Goal: Task Accomplishment & Management: Manage account settings

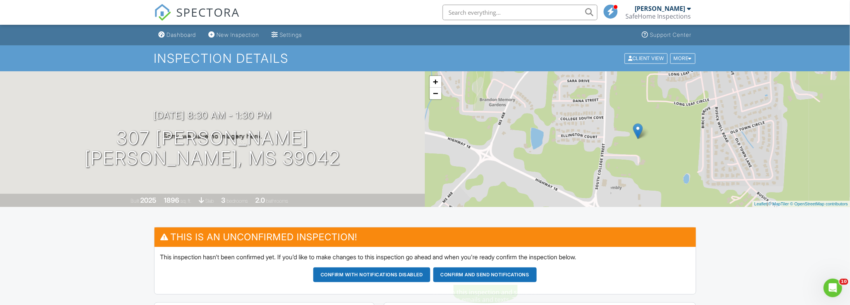
click at [430, 273] on button "Confirm and send notifications" at bounding box center [371, 274] width 117 height 15
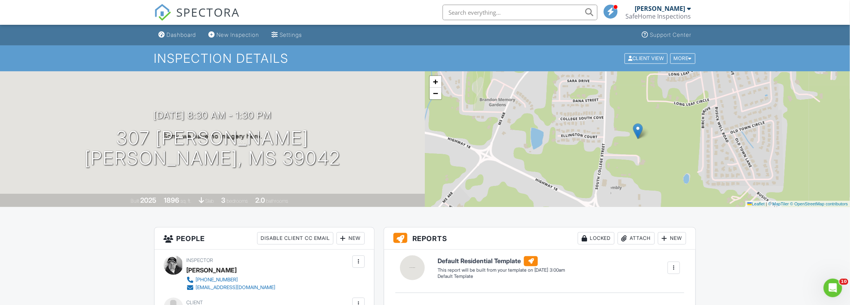
scroll to position [82, 0]
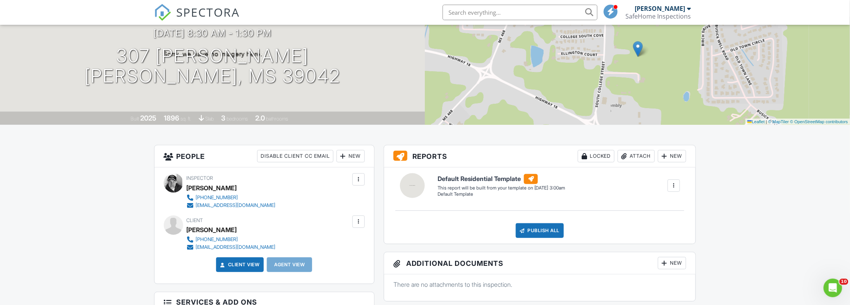
click at [181, 12] on span "SPECTORA" at bounding box center [208, 12] width 63 height 16
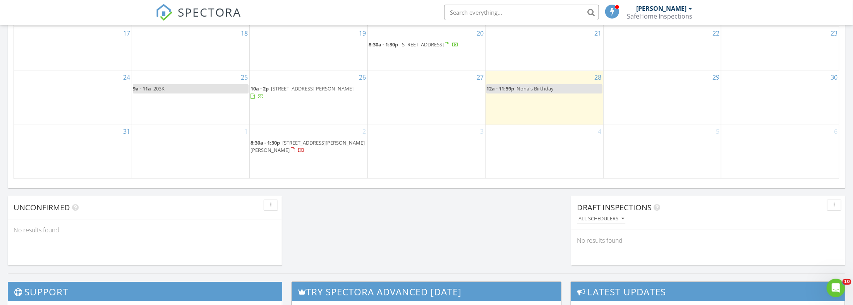
scroll to position [534, 0]
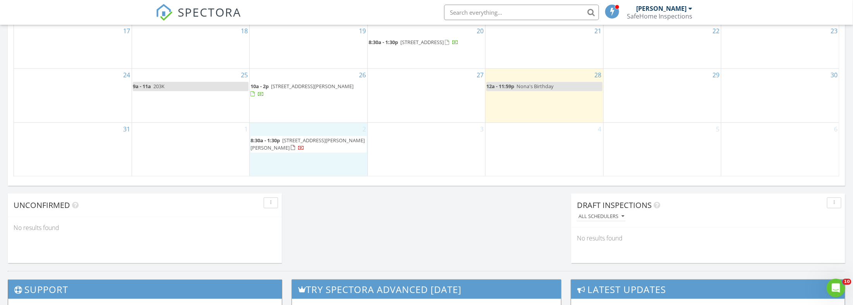
click at [276, 136] on div "2 8:30a - 1:30p 307 Celadon Wy , Brandon 39042" at bounding box center [308, 149] width 117 height 53
click at [307, 118] on link "Event" at bounding box center [308, 117] width 40 height 12
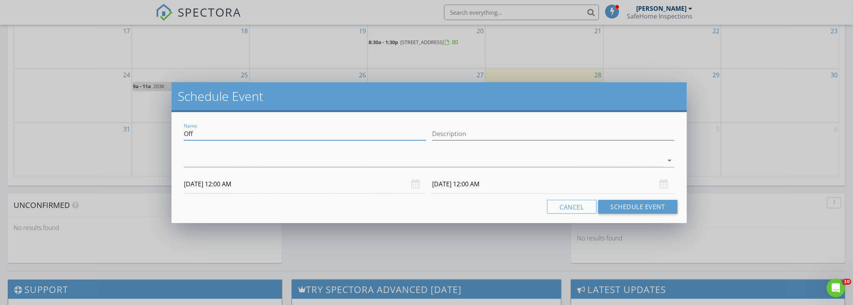
drag, startPoint x: 202, startPoint y: 134, endPoint x: 170, endPoint y: 132, distance: 31.8
click at [170, 132] on div "Schedule Event Name Off Description arrow_drop_down 09/02/2025 12:00 AM 09/03/2…" at bounding box center [426, 152] width 853 height 305
type input "203K Bid"
click at [449, 134] on input "Description" at bounding box center [553, 134] width 242 height 13
type input "203K Bid"
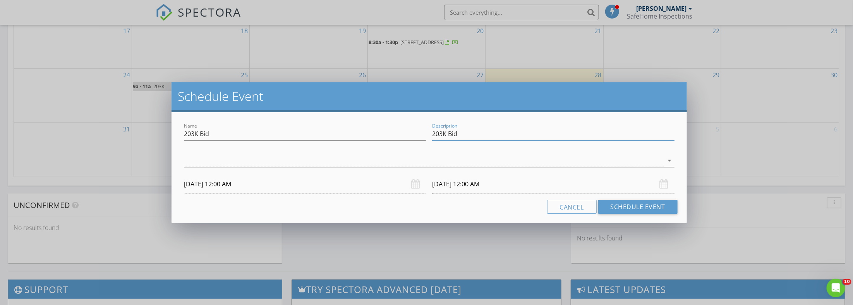
click at [381, 159] on div at bounding box center [423, 160] width 479 height 13
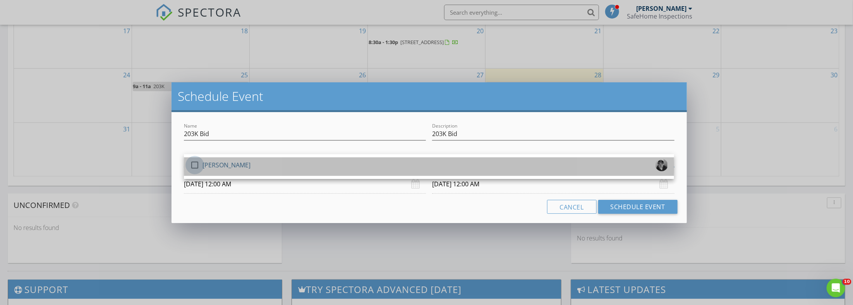
click at [195, 165] on div at bounding box center [194, 165] width 13 height 13
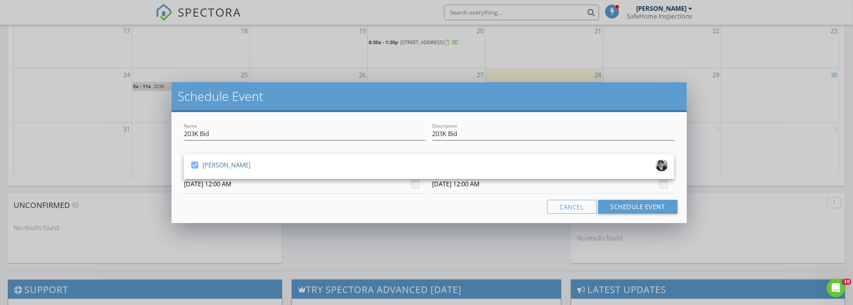
click at [214, 185] on input "09/02/2025 12:00 AM" at bounding box center [305, 184] width 242 height 19
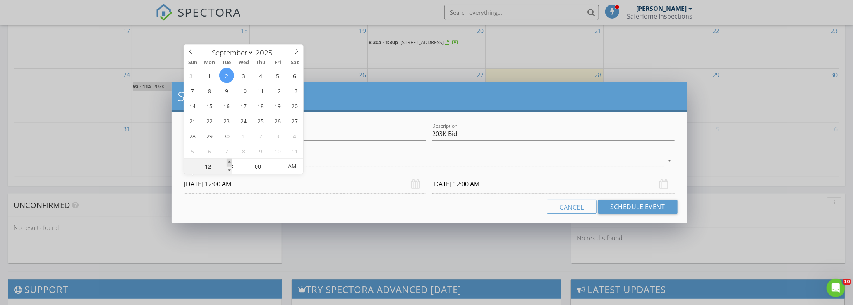
type input "01"
type input "09/02/2025 1:00 AM"
click at [227, 161] on span at bounding box center [228, 163] width 5 height 8
type input "02"
type input "09/02/2025 2:00 AM"
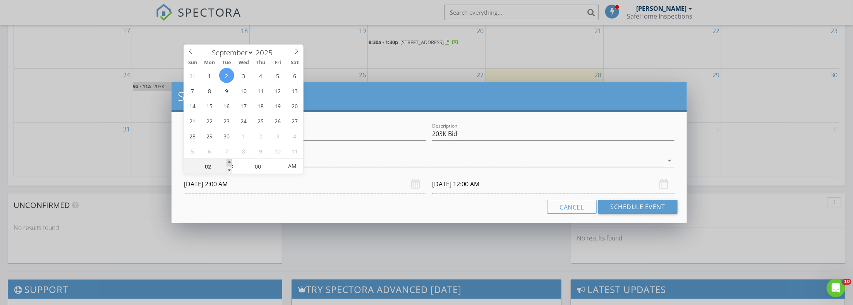
click at [227, 161] on span at bounding box center [228, 163] width 5 height 8
type input "03"
type input "09/02/2025 3:00 AM"
click at [227, 161] on span at bounding box center [228, 163] width 5 height 8
type input "09/03/2025 3:00 AM"
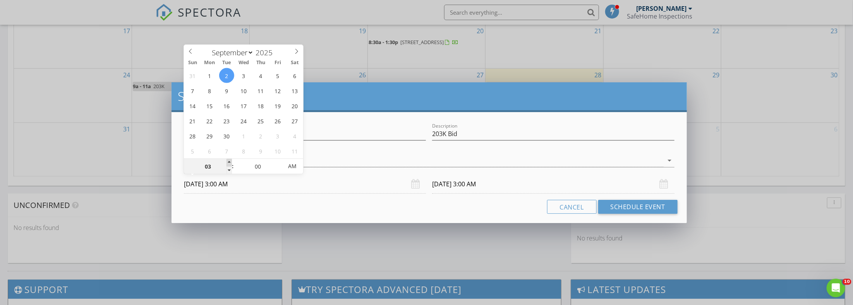
type input "04"
type input "09/02/2025 4:00 AM"
click at [227, 161] on span at bounding box center [228, 163] width 5 height 8
type input "05"
type input "09/02/2025 5:00 AM"
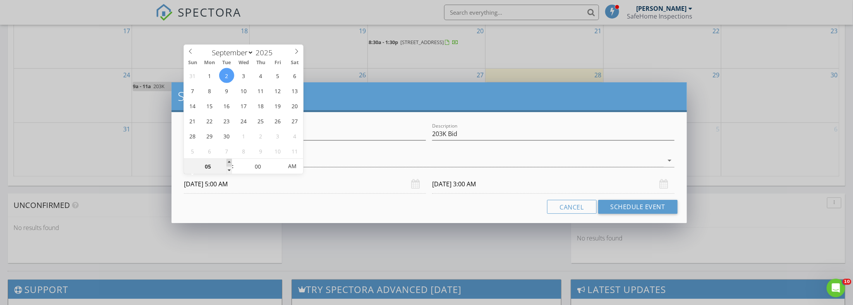
click at [227, 161] on span at bounding box center [228, 163] width 5 height 8
type input "06"
type input "09/02/2025 6:00 AM"
click at [227, 161] on span at bounding box center [228, 163] width 5 height 8
type input "09/03/2025 6:00 AM"
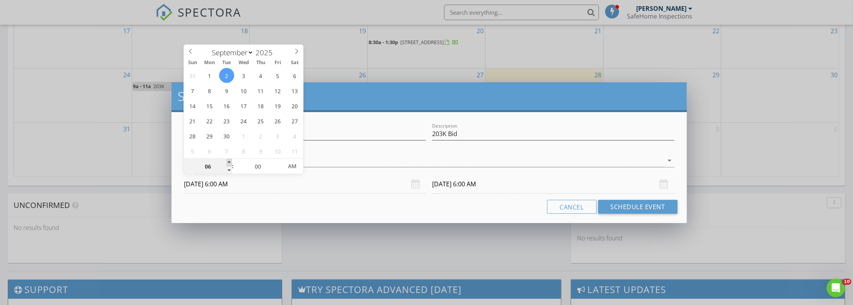
type input "07"
type input "09/02/2025 7:00 AM"
click at [227, 161] on span at bounding box center [228, 163] width 5 height 8
type input "09/03/2025 7:00 AM"
type input "06"
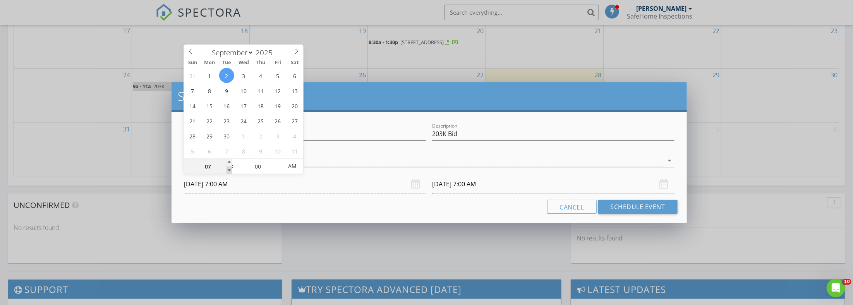
type input "09/02/2025 6:00 AM"
click at [228, 171] on span at bounding box center [228, 171] width 5 height 8
click at [453, 185] on input "09/03/2025 6:00 AM" at bounding box center [553, 184] width 242 height 19
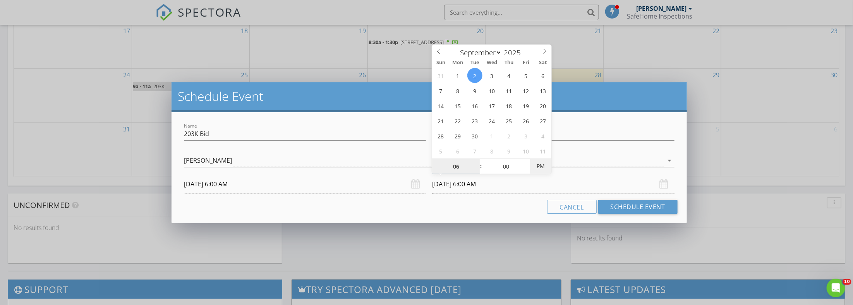
type input "09/02/2025 6:00 PM"
click at [539, 167] on span "PM" at bounding box center [540, 166] width 21 height 15
click at [632, 207] on button "Schedule Event" at bounding box center [637, 207] width 79 height 14
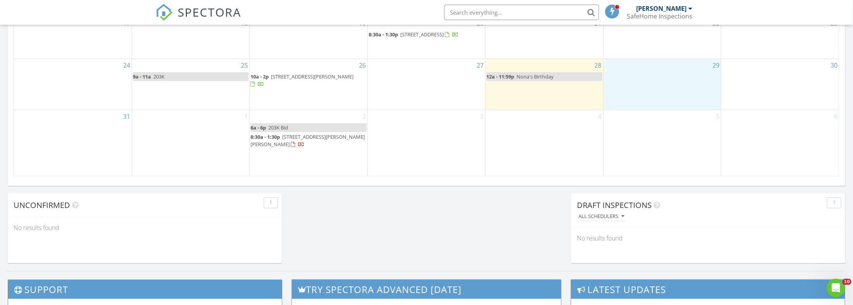
click at [647, 78] on div "29" at bounding box center [661, 84] width 117 height 51
click at [662, 58] on link "Event" at bounding box center [662, 59] width 40 height 12
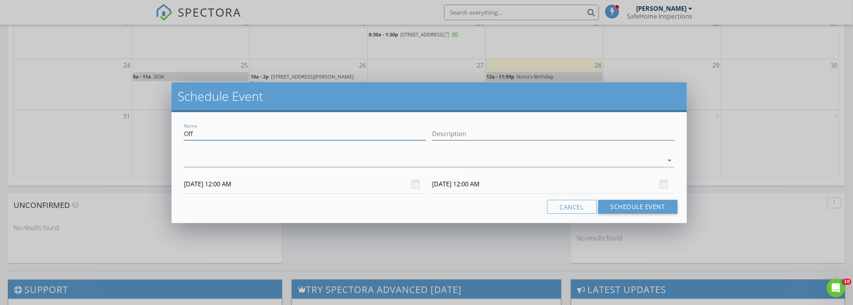
drag, startPoint x: 197, startPoint y: 131, endPoint x: 179, endPoint y: 132, distance: 18.2
click at [179, 132] on div "Name Off Description arrow_drop_down 08/29/2025 12:00 AM 08/30/2025 12:00 AM Ca…" at bounding box center [428, 167] width 515 height 111
type input "Send Photos"
click at [454, 134] on input "Description" at bounding box center [553, 134] width 242 height 13
type input "Send Photos"
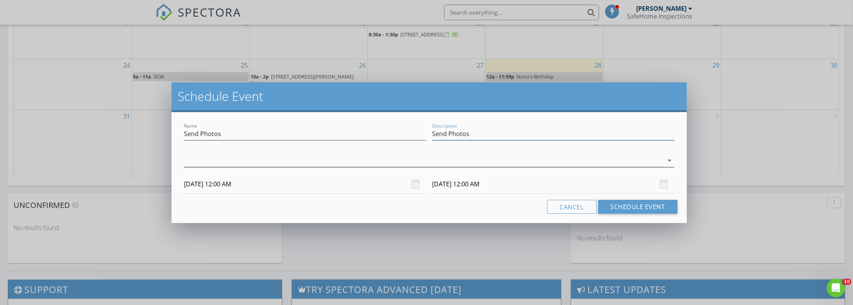
click at [358, 157] on div at bounding box center [423, 160] width 479 height 13
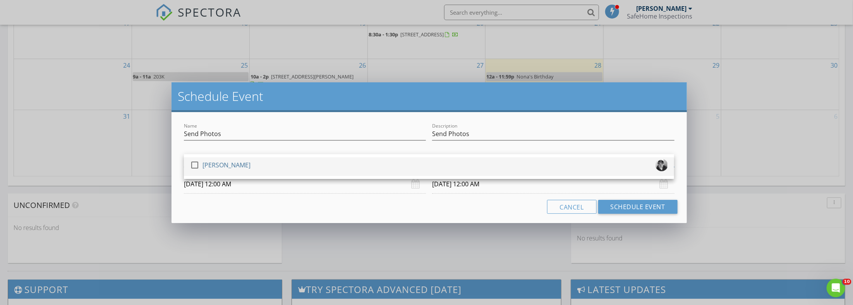
click at [198, 165] on div at bounding box center [194, 165] width 13 height 13
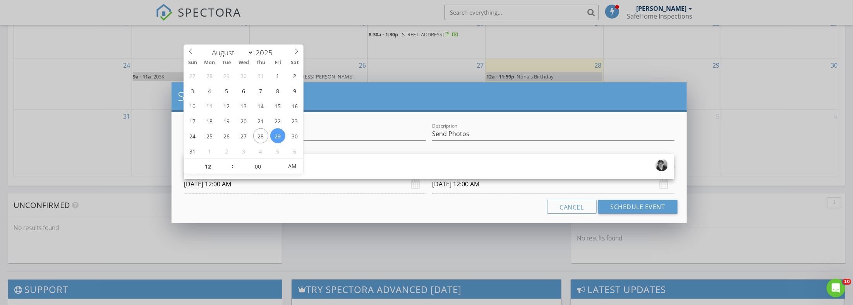
click at [208, 185] on input "08/29/2025 12:00 AM" at bounding box center [305, 184] width 242 height 19
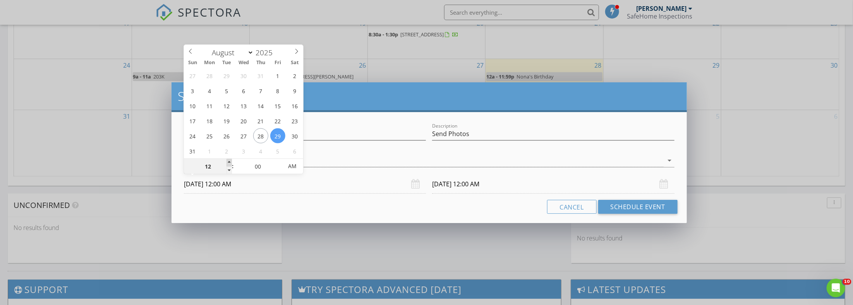
type input "01"
type input "08/29/2025 1:00 AM"
click at [228, 164] on span at bounding box center [228, 163] width 5 height 8
type input "02"
type input "08/29/2025 2:00 AM"
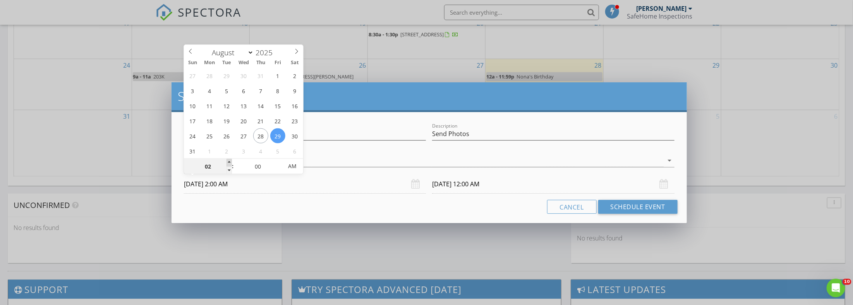
click at [228, 164] on span at bounding box center [228, 163] width 5 height 8
type input "03"
type input "08/29/2025 3:00 AM"
click at [228, 164] on span at bounding box center [228, 163] width 5 height 8
type input "04"
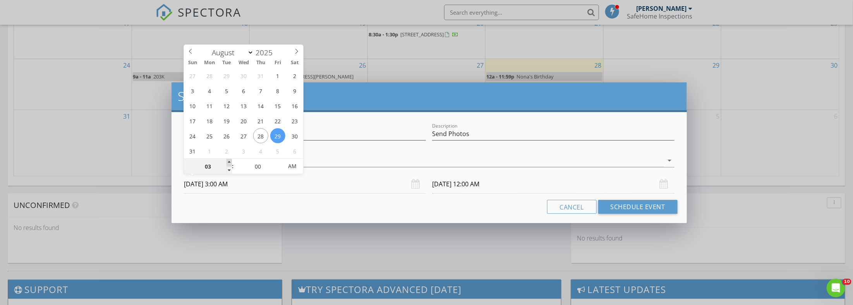
type input "08/29/2025 4:00 AM"
click at [228, 164] on span at bounding box center [228, 163] width 5 height 8
type input "05"
type input "08/29/2025 5:00 AM"
click at [228, 164] on span at bounding box center [228, 163] width 5 height 8
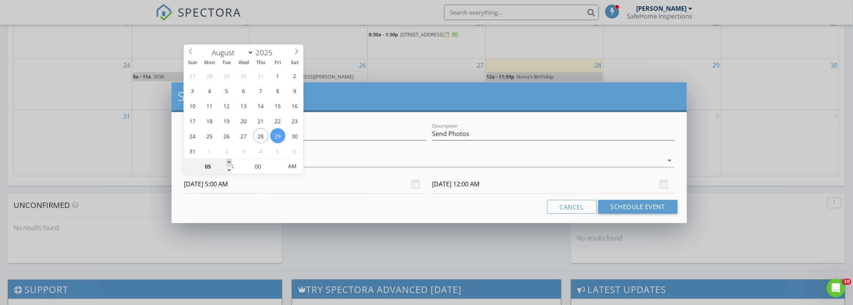
type input "08/30/2025 5:00 AM"
type input "06"
type input "08/29/2025 6:00 AM"
click at [228, 164] on span at bounding box center [228, 163] width 5 height 8
type input "08/30/2025 6:00 AM"
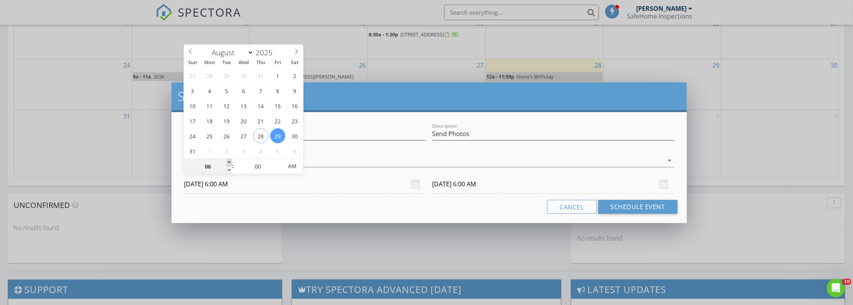
type input "07"
type input "08/29/2025 7:00 AM"
click at [228, 164] on span at bounding box center [228, 163] width 5 height 8
type input "08/30/2025 7:00 AM"
type input "08"
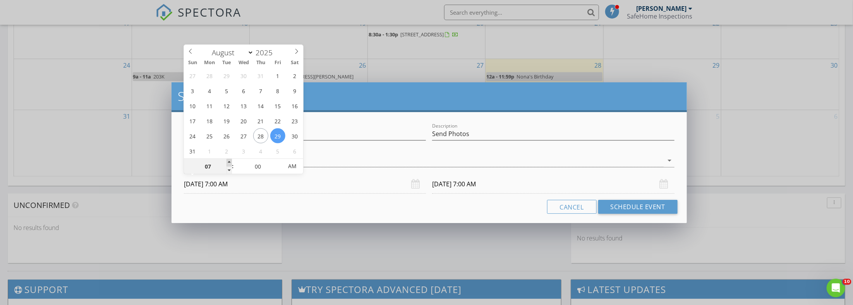
type input "08/29/2025 8:00 AM"
click at [228, 164] on span at bounding box center [228, 163] width 5 height 8
click at [457, 183] on input "08/30/2025 8:00 AM" at bounding box center [553, 184] width 242 height 19
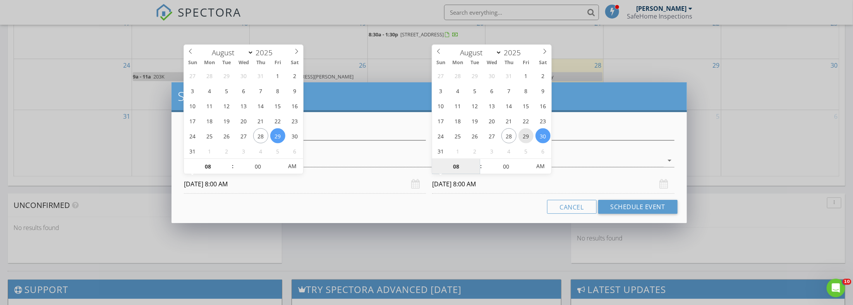
type input "08/29/2025 8:00 AM"
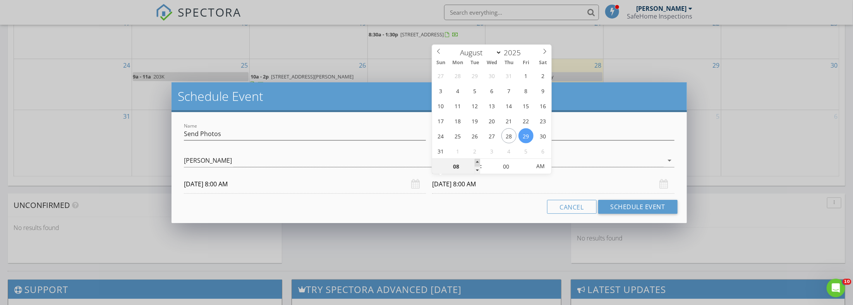
type input "09"
type input "08/29/2025 9:00 AM"
click at [478, 162] on span at bounding box center [477, 163] width 5 height 8
click at [624, 206] on button "Schedule Event" at bounding box center [637, 207] width 79 height 14
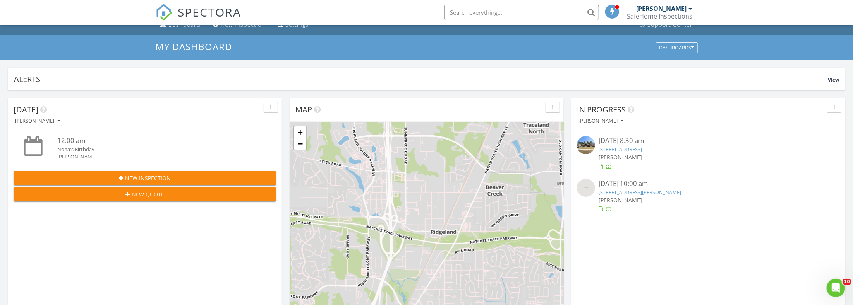
scroll to position [0, 0]
